Goal: Find specific page/section: Find specific page/section

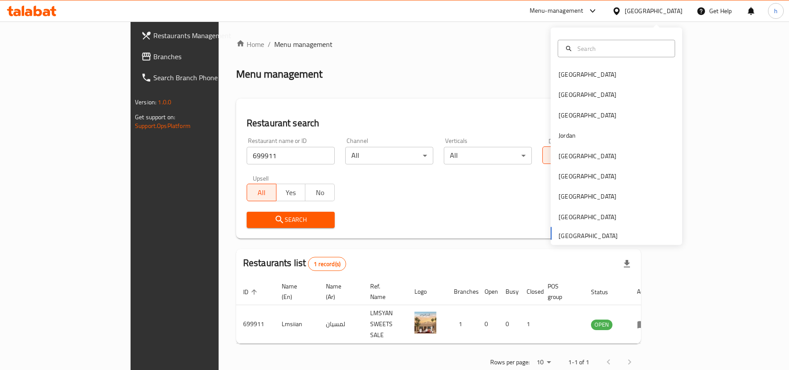
scroll to position [4, 0]
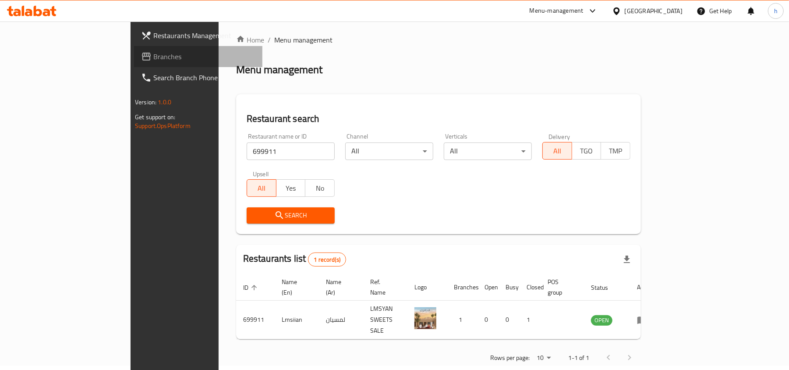
click at [153, 61] on span "Branches" at bounding box center [204, 56] width 102 height 11
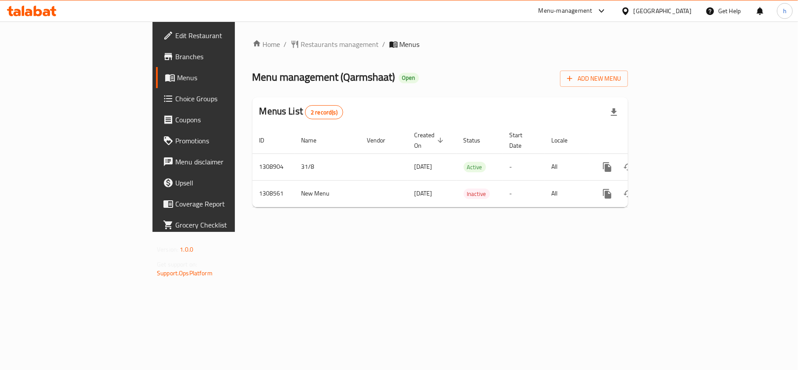
click at [252, 79] on span "Menu management ( Qarmshaat )" at bounding box center [323, 77] width 143 height 20
click at [301, 41] on span "Restaurants management" at bounding box center [340, 44] width 78 height 11
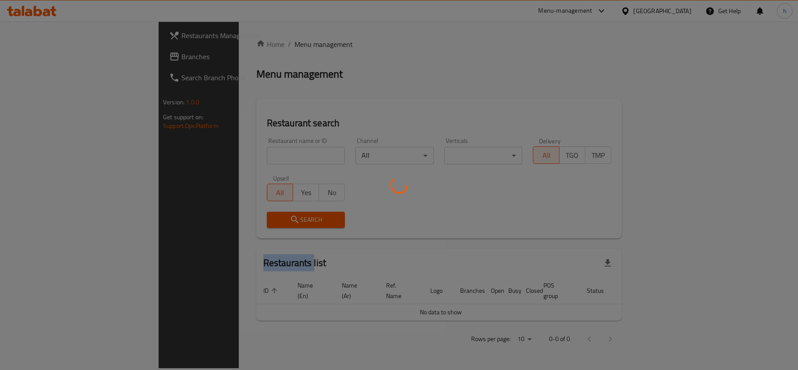
click at [239, 41] on div at bounding box center [399, 185] width 798 height 370
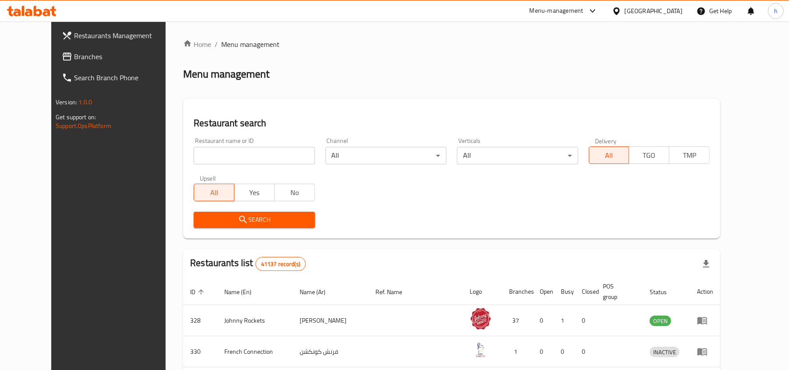
click at [207, 154] on input "search" at bounding box center [254, 156] width 121 height 18
paste input "704835"
type input "704835"
click at [231, 220] on span "Search" at bounding box center [254, 219] width 107 height 11
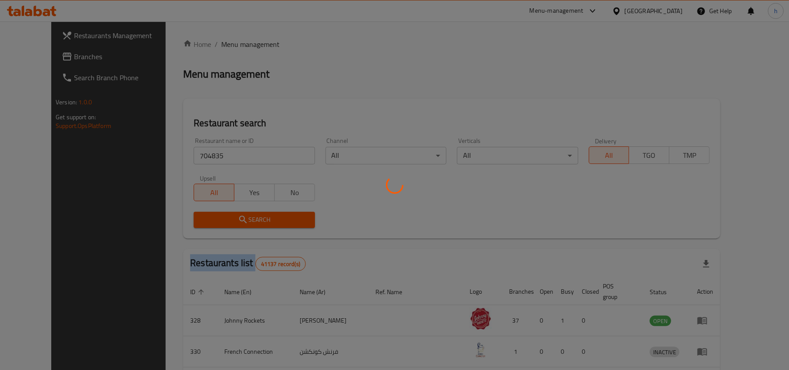
click at [231, 220] on div at bounding box center [394, 185] width 789 height 370
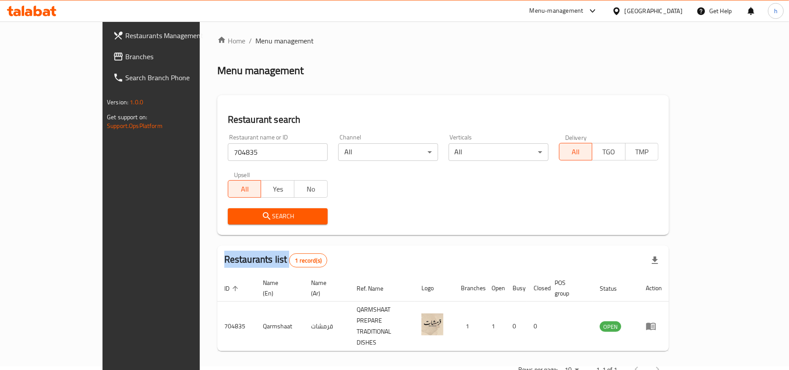
scroll to position [4, 0]
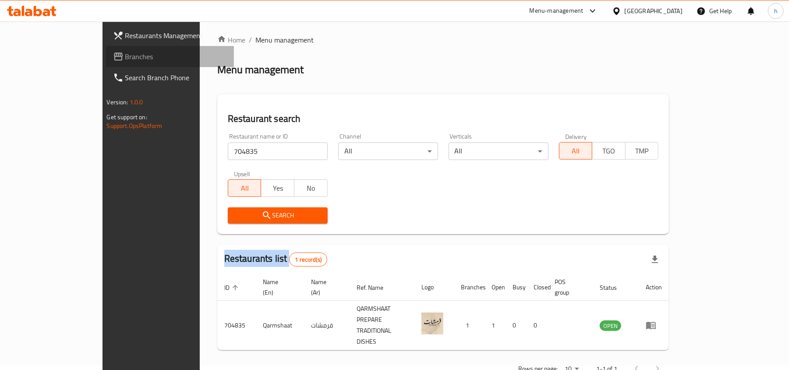
click at [125, 55] on span "Branches" at bounding box center [176, 56] width 102 height 11
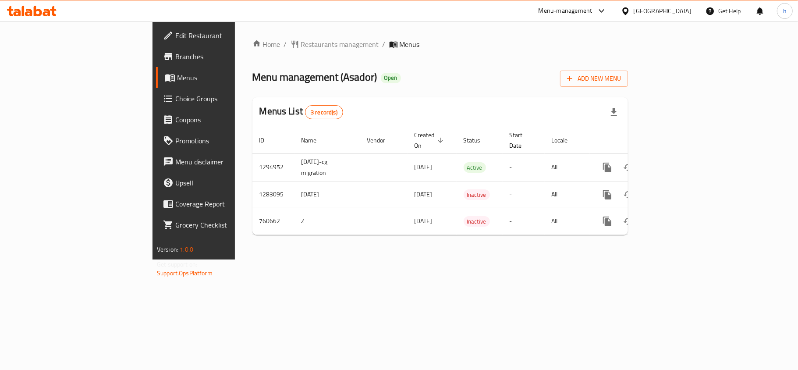
click at [252, 53] on div "Home / Restaurants management / Menus Menu management ( Asador ) Open Add New M…" at bounding box center [440, 140] width 376 height 203
click at [301, 46] on span "Restaurants management" at bounding box center [340, 44] width 78 height 11
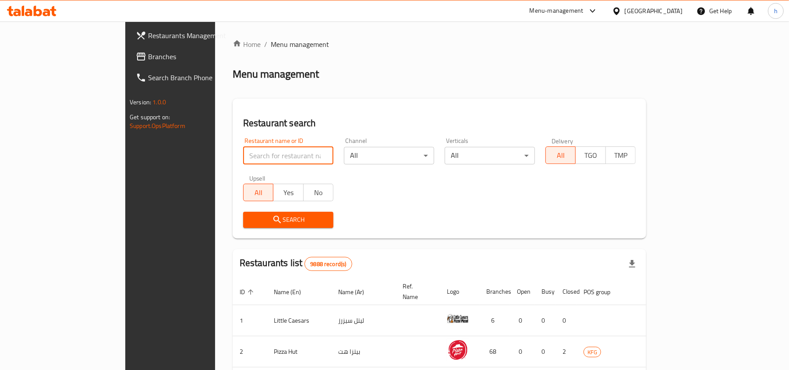
click at [243, 153] on input "search" at bounding box center [288, 156] width 90 height 18
paste input "648295"
type input "648295"
click at [250, 224] on span "Search" at bounding box center [288, 219] width 76 height 11
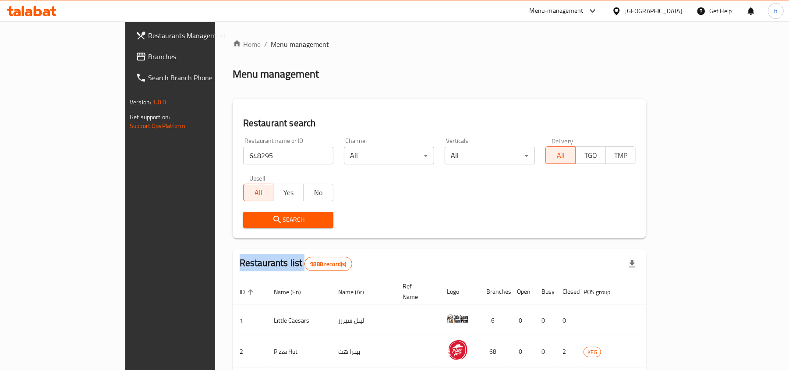
click at [248, 224] on div at bounding box center [394, 185] width 789 height 370
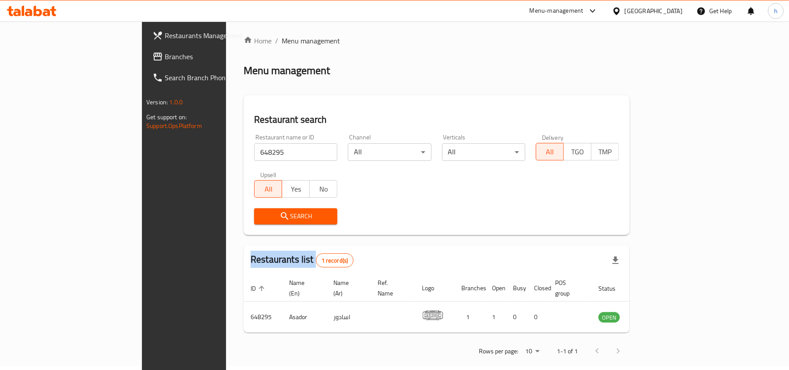
scroll to position [4, 0]
